Goal: Information Seeking & Learning: Learn about a topic

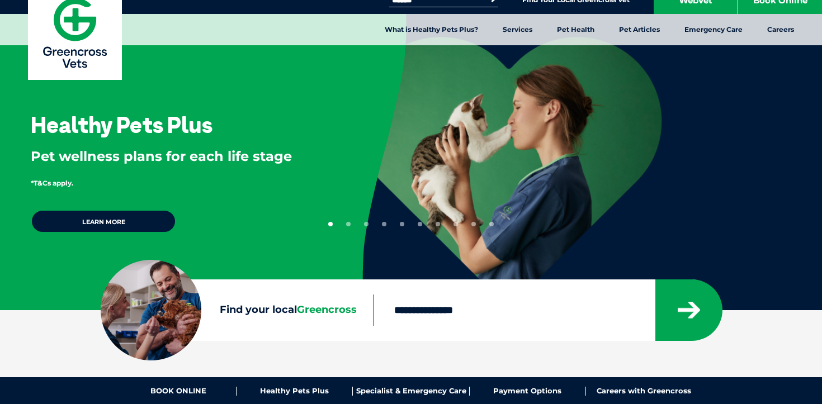
scroll to position [11, 0]
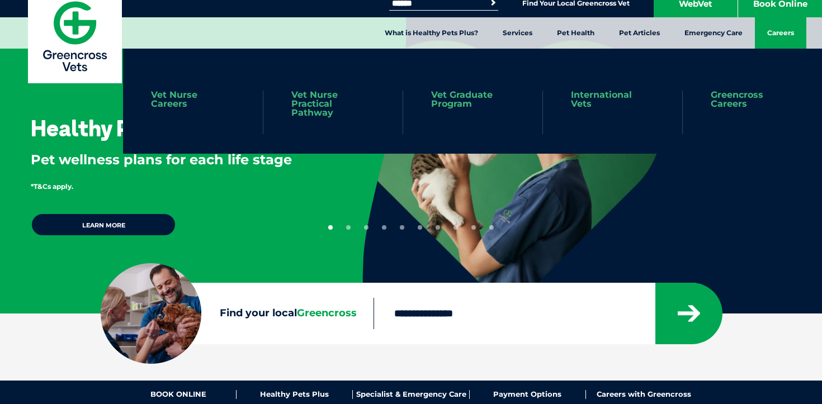
click at [762, 25] on link "Careers" at bounding box center [780, 32] width 51 height 31
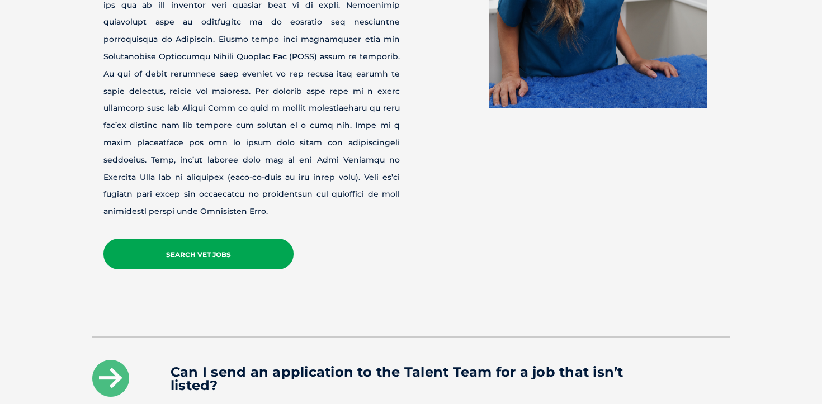
scroll to position [1378, 0]
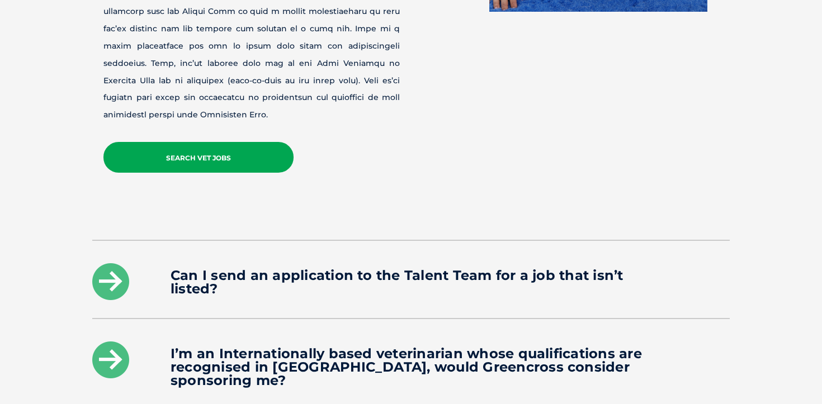
click at [216, 142] on link "Search Vet Jobs" at bounding box center [198, 157] width 190 height 31
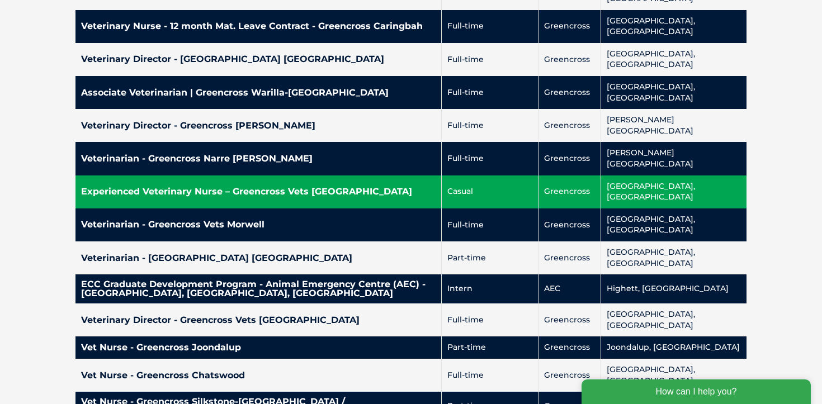
scroll to position [1061, 0]
